Goal: Navigation & Orientation: Find specific page/section

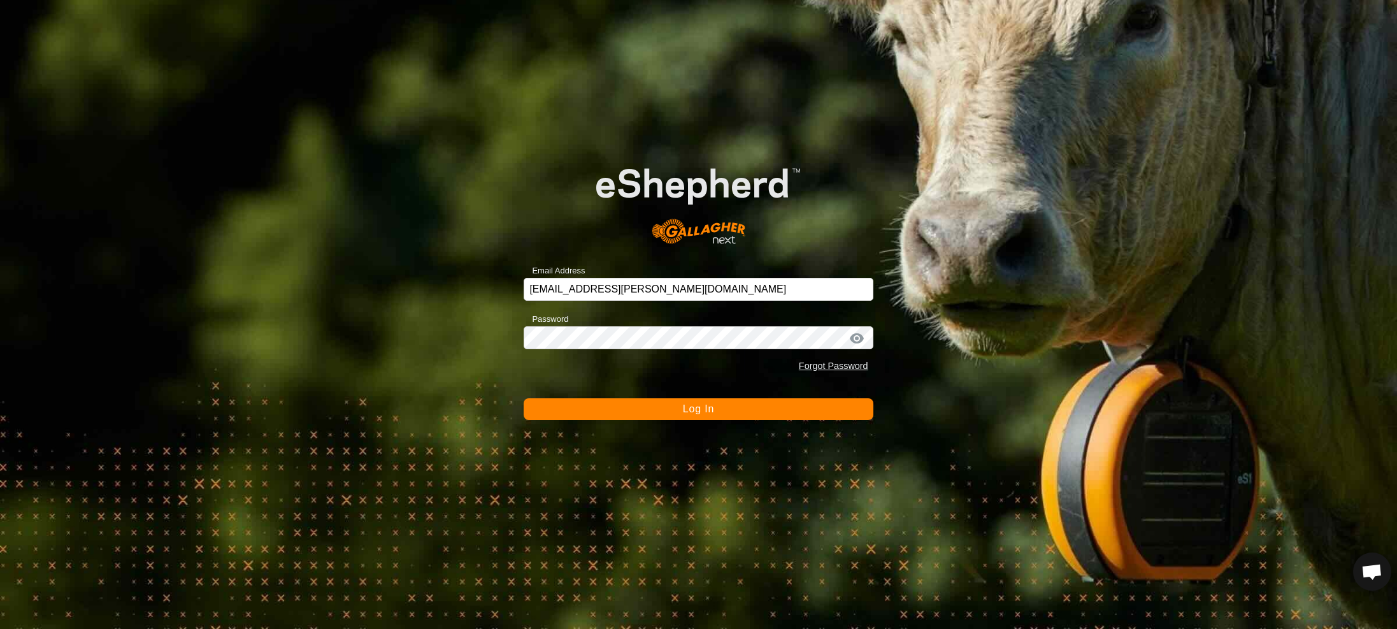
click at [729, 413] on button "Log In" at bounding box center [698, 409] width 349 height 22
click at [705, 407] on button "Logging In" at bounding box center [698, 409] width 349 height 22
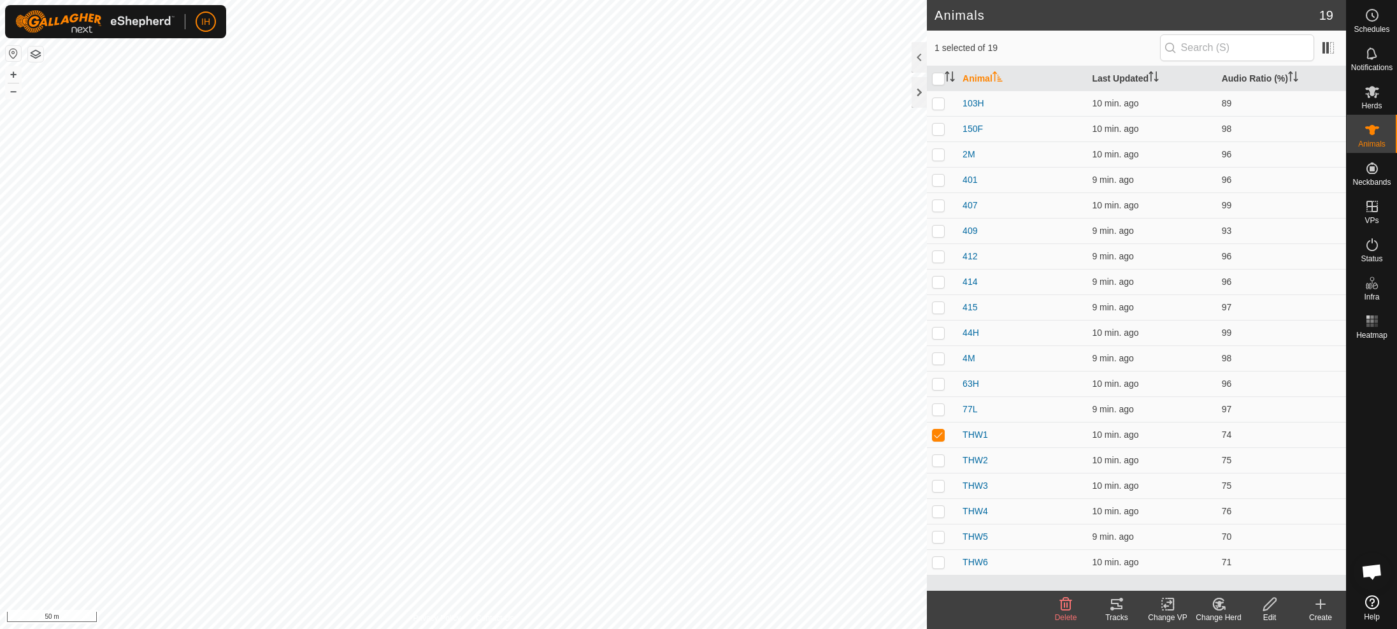
click at [1119, 616] on div "Tracks" at bounding box center [1116, 617] width 51 height 11
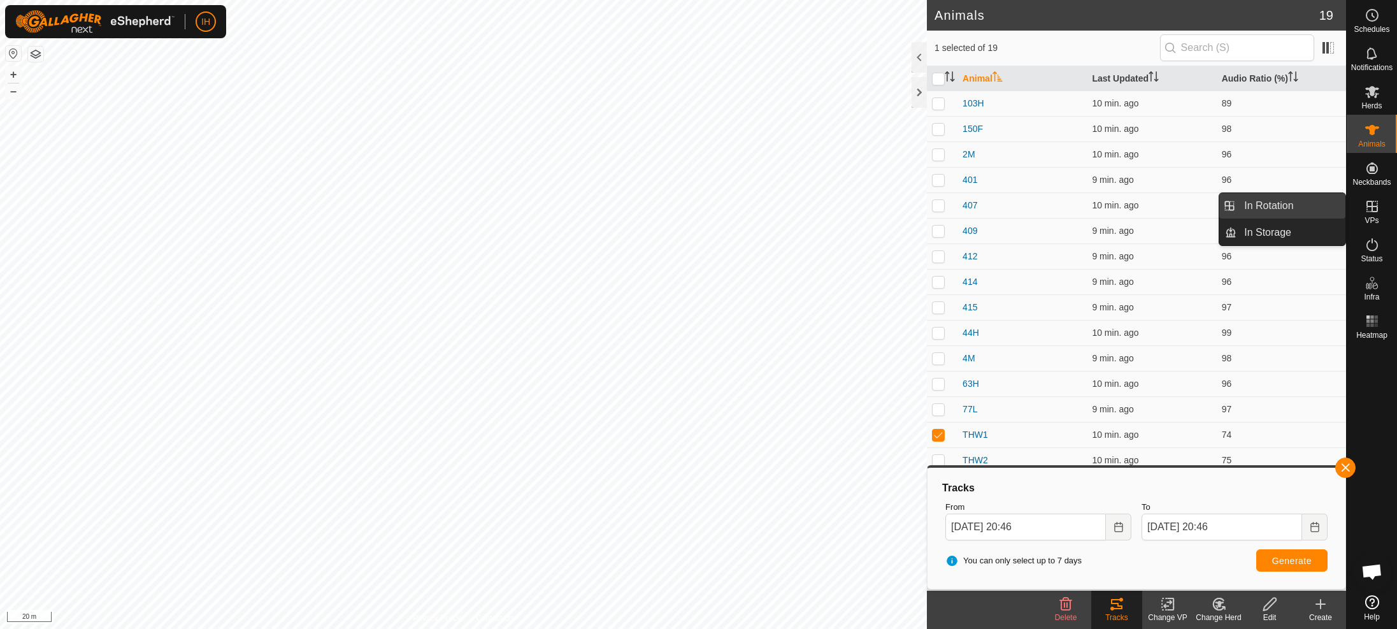
click at [1266, 204] on link "In Rotation" at bounding box center [1290, 205] width 109 height 25
